Goal: Task Accomplishment & Management: Complete application form

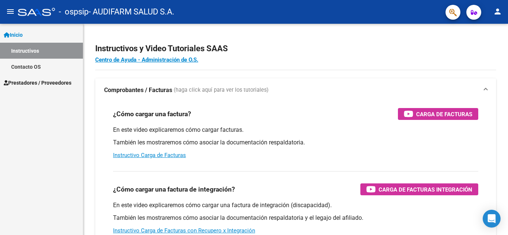
click at [26, 49] on link "Instructivos" at bounding box center [41, 51] width 83 height 16
click at [23, 33] on span "Inicio" at bounding box center [13, 35] width 19 height 8
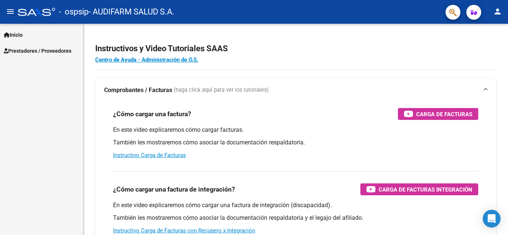
click at [29, 50] on span "Prestadores / Proveedores" at bounding box center [38, 51] width 68 height 8
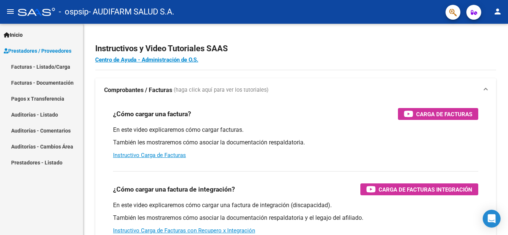
click at [30, 67] on link "Facturas - Listado/Carga" at bounding box center [41, 67] width 83 height 16
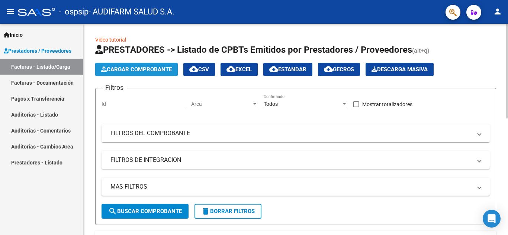
click at [151, 65] on button "Cargar Comprobante" at bounding box center [136, 69] width 83 height 13
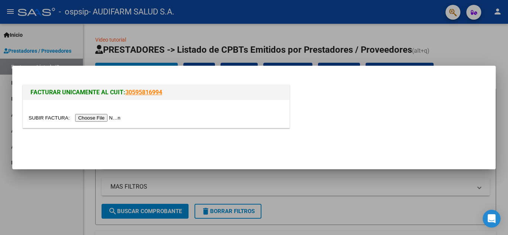
click at [105, 118] on input "file" at bounding box center [76, 118] width 94 height 8
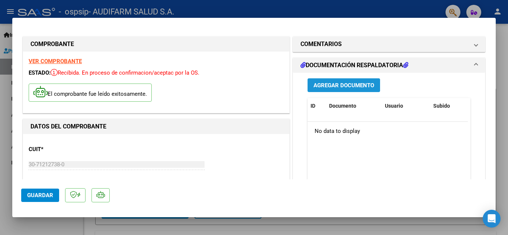
click at [363, 84] on span "Agregar Documento" at bounding box center [343, 85] width 61 height 7
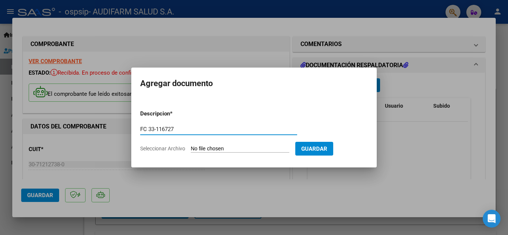
type input "FC 33-116727"
click at [231, 149] on input "Seleccionar Archivo" at bounding box center [240, 149] width 99 height 7
type input "C:\fakepath\FC 0033-00116727.pdf"
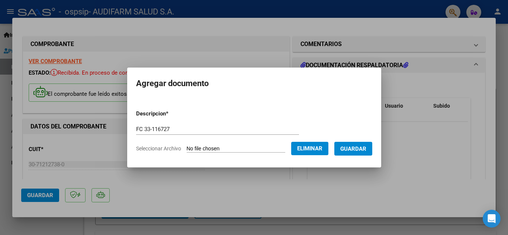
click at [361, 149] on span "Guardar" at bounding box center [353, 149] width 26 height 7
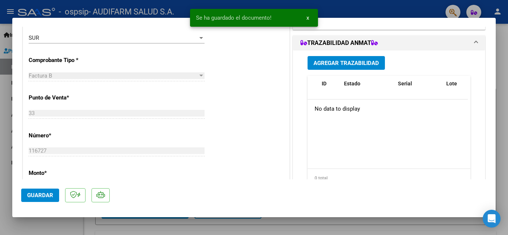
scroll to position [206, 0]
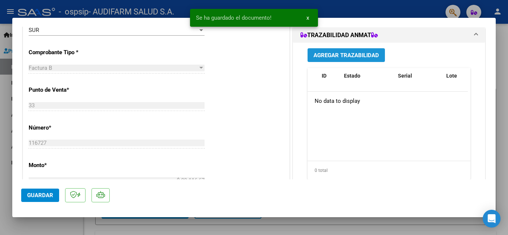
click at [345, 55] on span "Agregar Trazabilidad" at bounding box center [345, 55] width 65 height 7
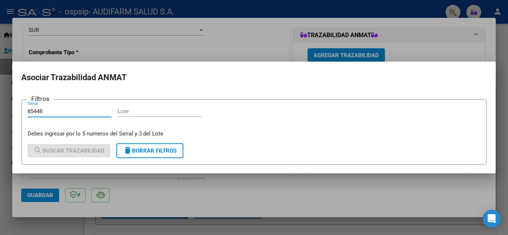
type input "85448"
click at [151, 108] on input "Lote" at bounding box center [159, 111] width 84 height 7
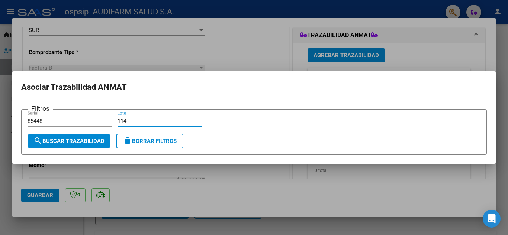
type input "114"
click at [82, 141] on span "search Buscar Trazabilidad" at bounding box center [68, 141] width 71 height 7
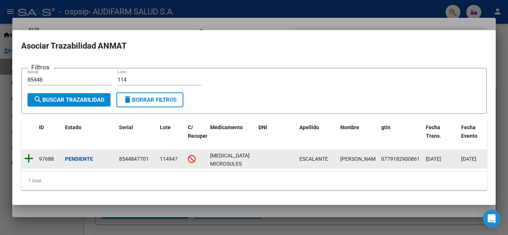
click at [32, 154] on icon at bounding box center [28, 159] width 9 height 10
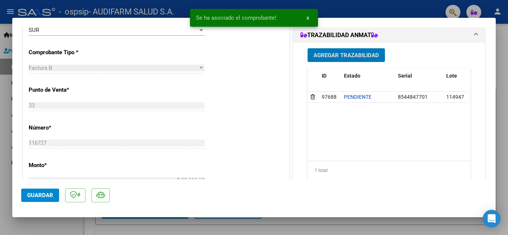
click at [330, 52] on span "Agregar Trazabilidad" at bounding box center [345, 55] width 65 height 7
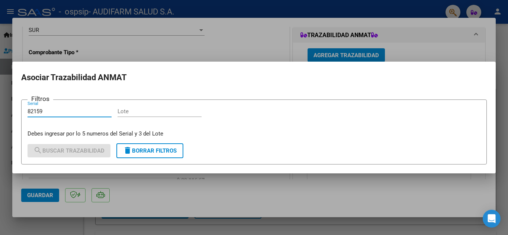
type input "82159"
click at [130, 114] on input "Lote" at bounding box center [159, 111] width 84 height 7
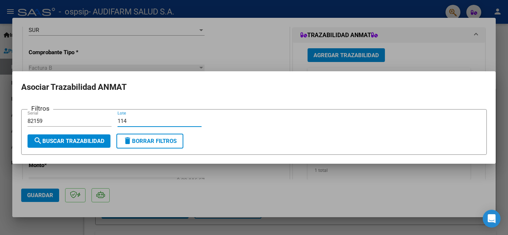
type input "114"
click at [95, 142] on span "search Buscar Trazabilidad" at bounding box center [68, 141] width 71 height 7
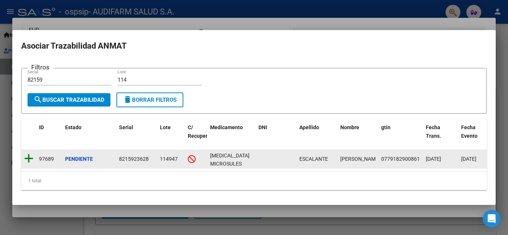
click at [31, 155] on icon at bounding box center [28, 159] width 9 height 10
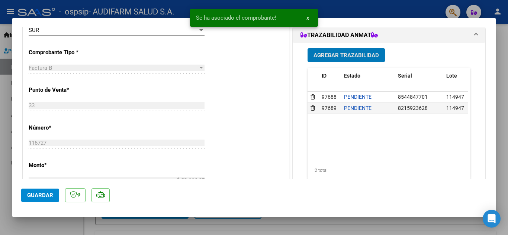
click at [39, 197] on span "Guardar" at bounding box center [40, 195] width 26 height 7
click at [506, 111] on div at bounding box center [254, 117] width 508 height 235
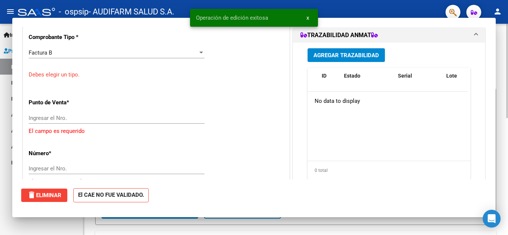
scroll to position [0, 0]
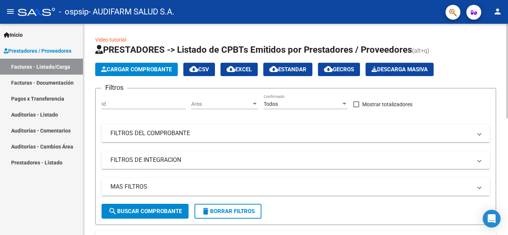
click at [126, 68] on span "Cargar Comprobante" at bounding box center [136, 69] width 71 height 7
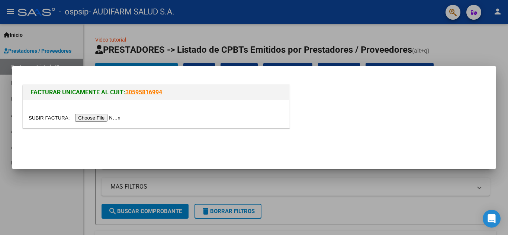
click at [115, 118] on input "file" at bounding box center [76, 118] width 94 height 8
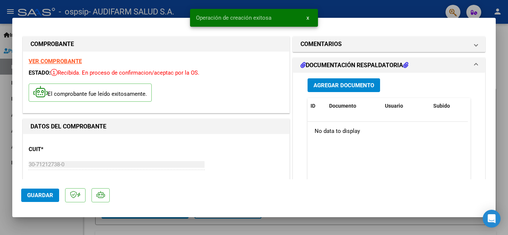
click at [318, 88] on span "Agregar Documento" at bounding box center [343, 85] width 61 height 7
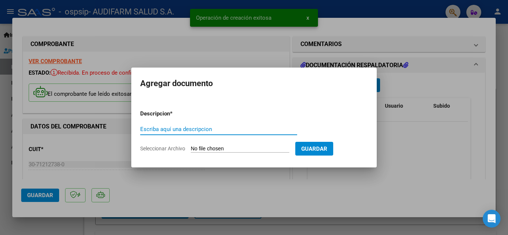
click at [175, 129] on input "Escriba aquí una descripcion" at bounding box center [218, 129] width 157 height 7
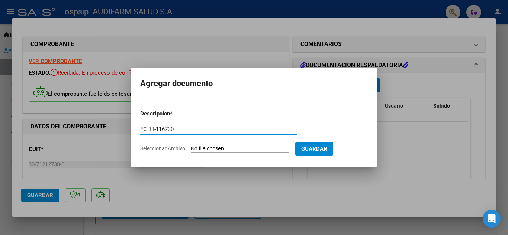
type input "FC 33-116730"
click at [209, 149] on input "Seleccionar Archivo" at bounding box center [240, 149] width 99 height 7
type input "C:\fakepath\FC 0033-00116730.pdf"
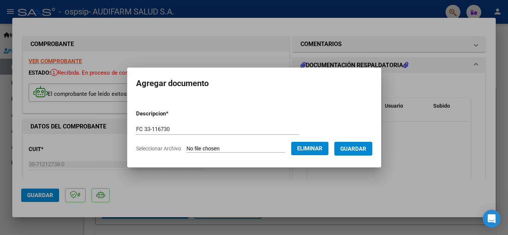
click at [361, 148] on span "Guardar" at bounding box center [353, 149] width 26 height 7
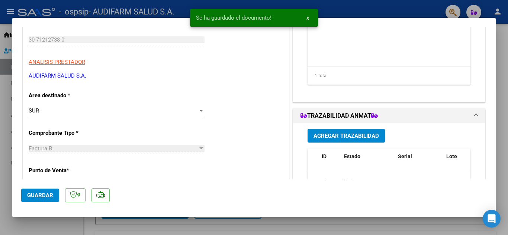
scroll to position [127, 0]
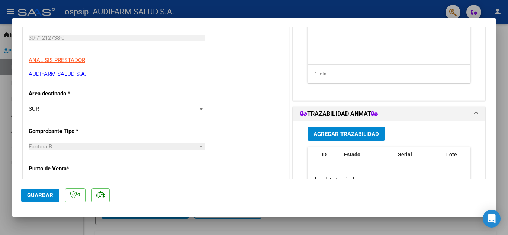
click at [31, 196] on span "Guardar" at bounding box center [40, 195] width 26 height 7
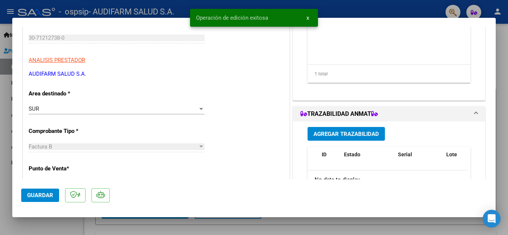
click at [505, 84] on div at bounding box center [254, 117] width 508 height 235
type input "$ 0,00"
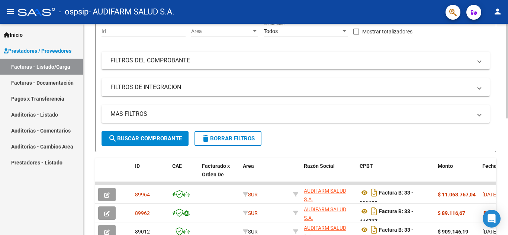
scroll to position [32, 0]
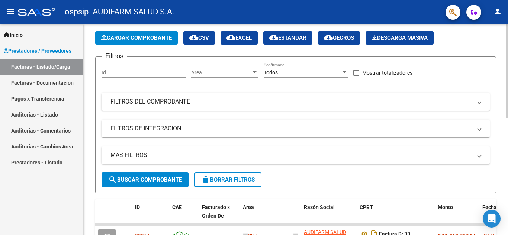
click at [508, 77] on div at bounding box center [507, 85] width 2 height 95
